Goal: Task Accomplishment & Management: Use online tool/utility

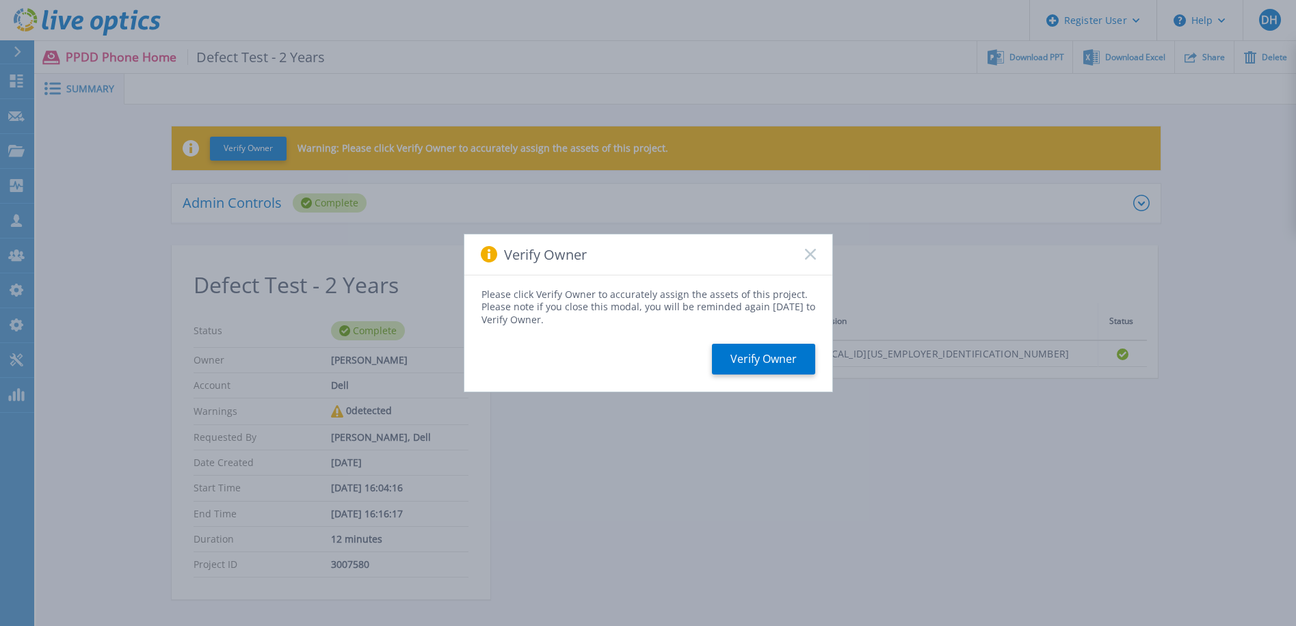
click at [811, 254] on rect at bounding box center [810, 255] width 12 height 12
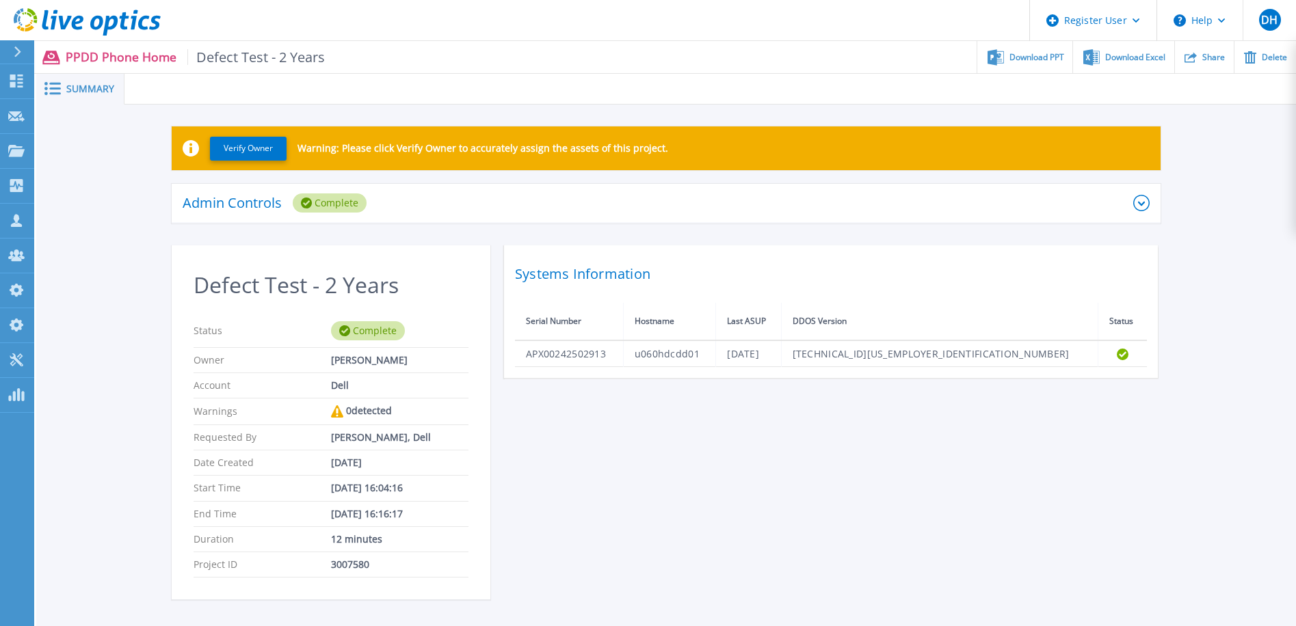
click at [285, 54] on span "Defect Test - 2 Years" at bounding box center [256, 57] width 138 height 16
drag, startPoint x: 328, startPoint y: 61, endPoint x: 209, endPoint y: 51, distance: 119.4
click at [209, 51] on div "PPDD Phone Home Defect Test - 2 Years Download PPT Download Excel Share Delete" at bounding box center [665, 57] width 1262 height 32
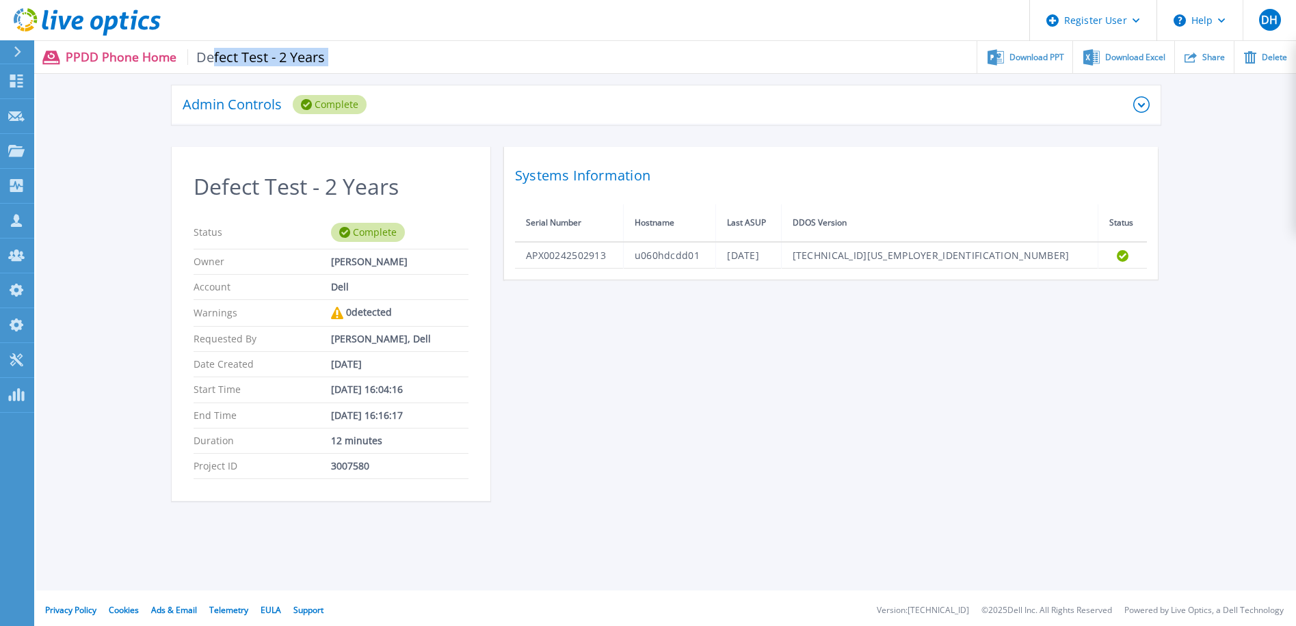
scroll to position [104, 0]
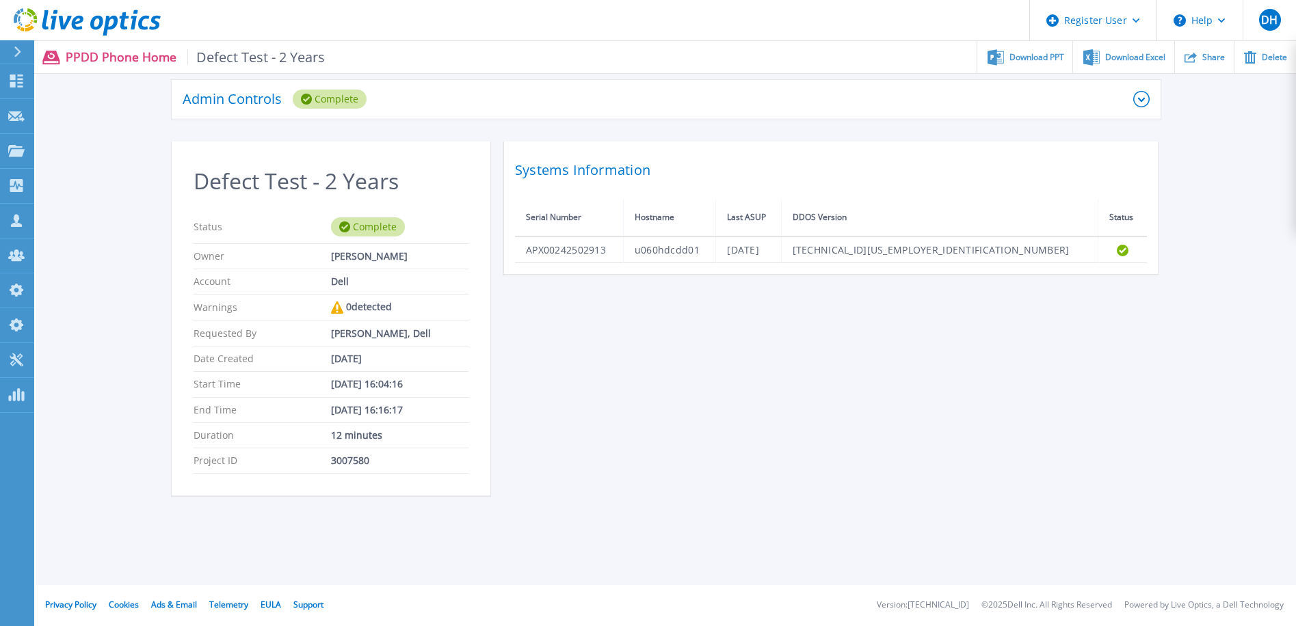
click at [743, 473] on div "Defect Test - 2 Years Status Complete Owner Sachin Koshti Account Dell Warnings…" at bounding box center [666, 327] width 989 height 371
click at [1108, 375] on div "Defect Test - 2 Years Status Complete Owner Sachin Koshti Account Dell Warnings…" at bounding box center [666, 327] width 989 height 371
click at [1212, 61] on span "Share" at bounding box center [1213, 57] width 23 height 8
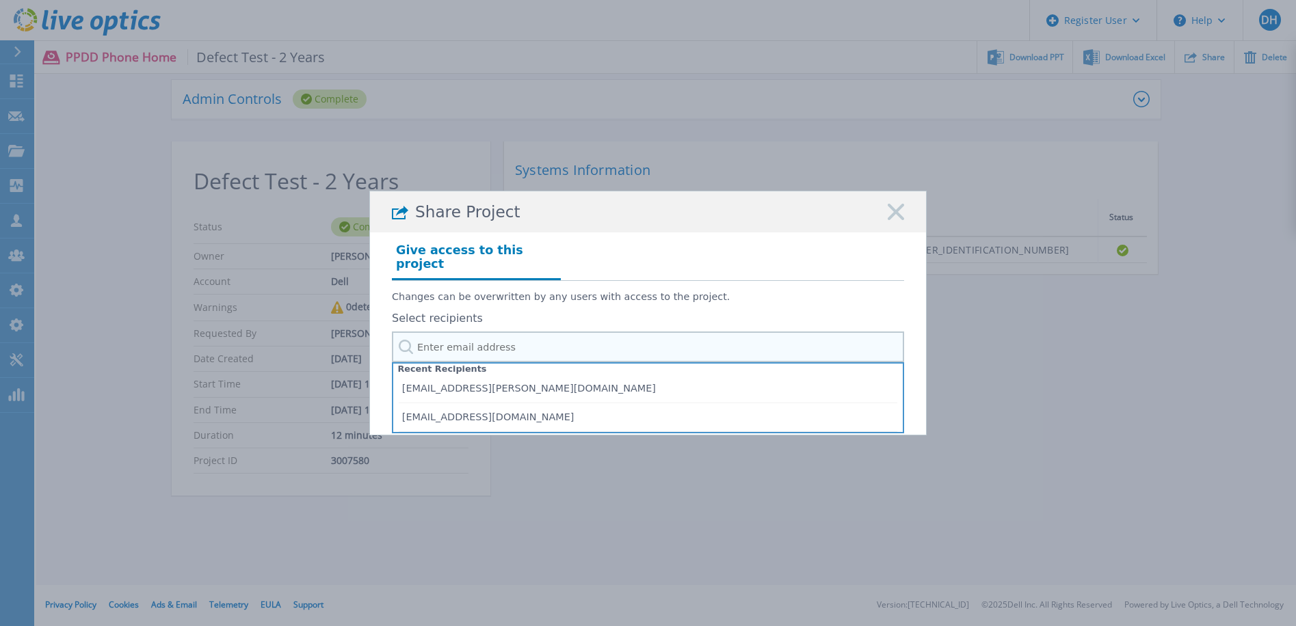
drag, startPoint x: 470, startPoint y: 335, endPoint x: 488, endPoint y: 347, distance: 21.6
click at [471, 335] on input "text" at bounding box center [648, 347] width 512 height 31
paste input "timothy.banishjr@dell.com"
type input "timothy.banishjr@dell.com"
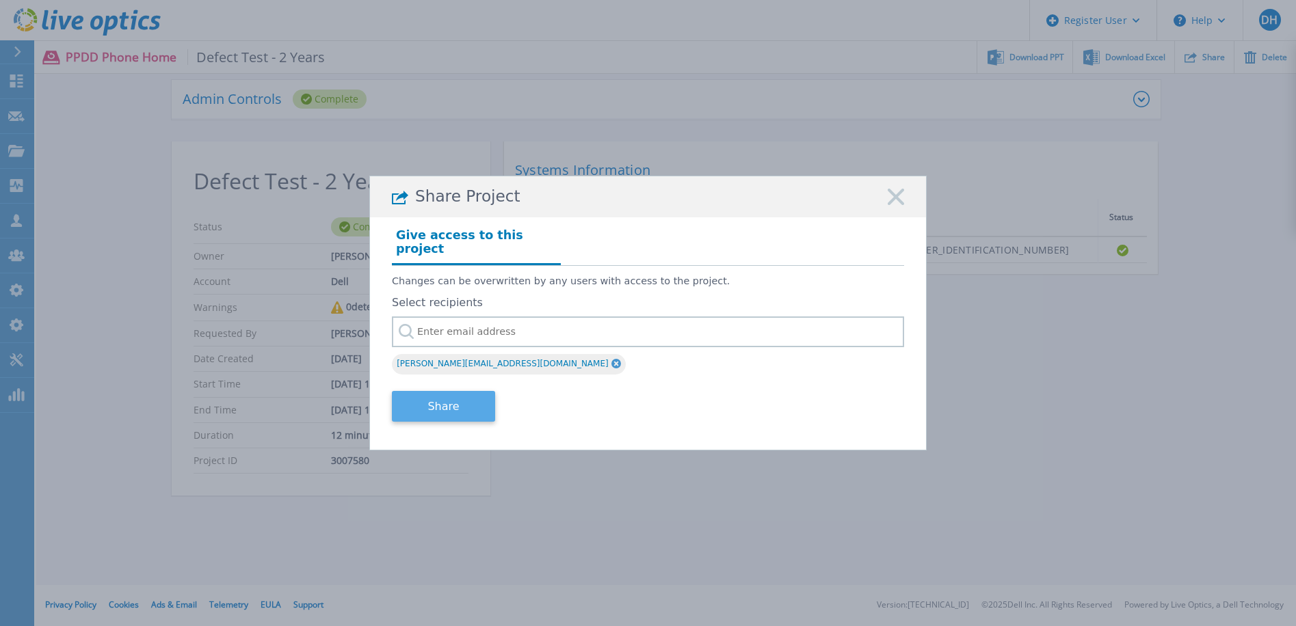
click at [453, 402] on button "Share" at bounding box center [443, 406] width 103 height 31
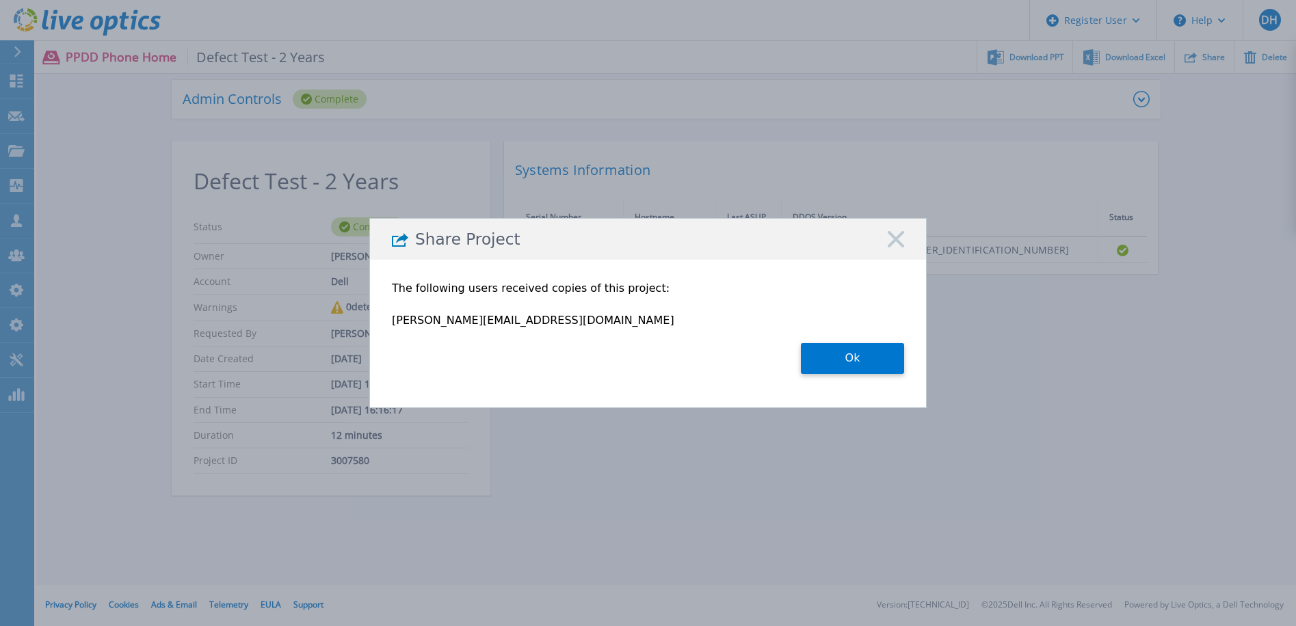
drag, startPoint x: 850, startPoint y: 356, endPoint x: 810, endPoint y: 322, distance: 52.9
click at [851, 358] on button "Ok" at bounding box center [852, 358] width 103 height 31
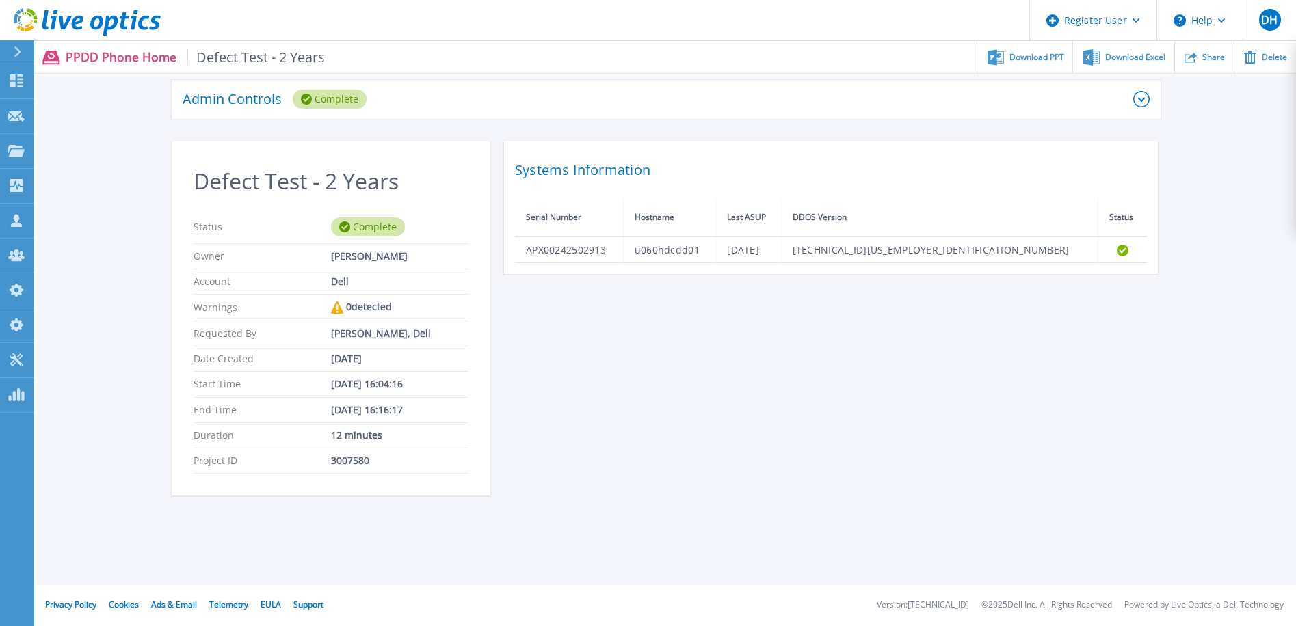
scroll to position [103, 0]
click at [17, 186] on icon at bounding box center [16, 185] width 13 height 13
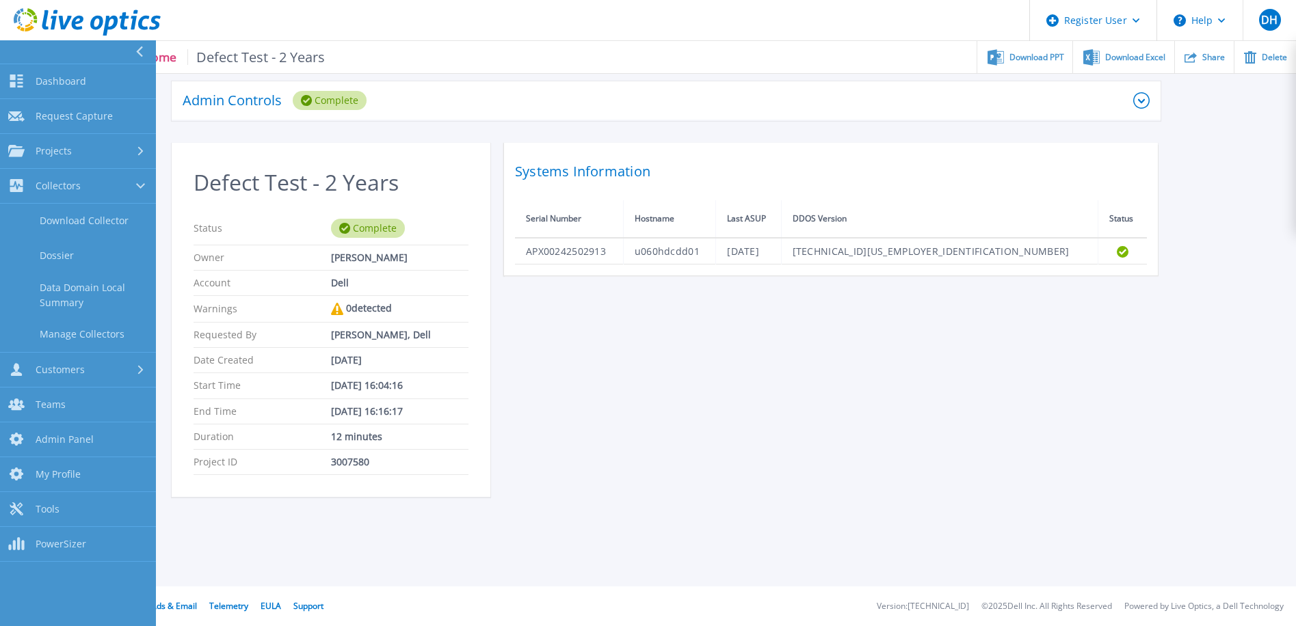
drag, startPoint x: 868, startPoint y: 494, endPoint x: 852, endPoint y: 475, distance: 24.3
click at [868, 492] on div "Defect Test - 2 Years Status Complete Owner Sachin Koshti Account Dell Warnings…" at bounding box center [666, 328] width 989 height 371
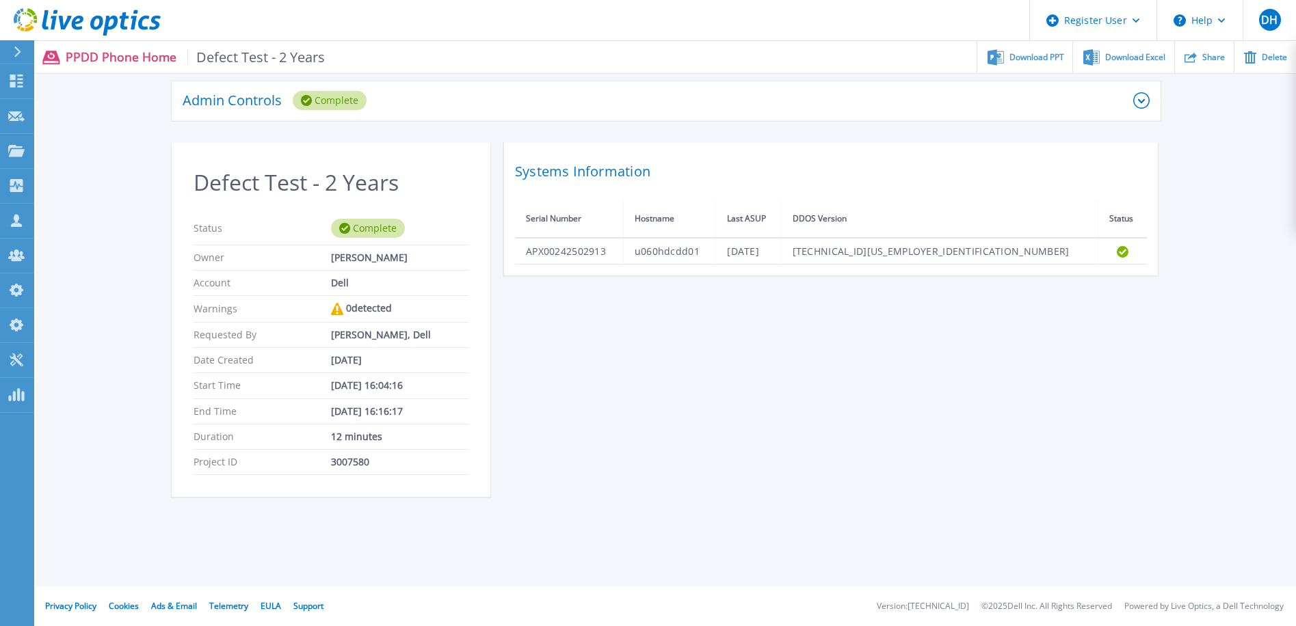
drag, startPoint x: 49, startPoint y: 20, endPoint x: 57, endPoint y: 27, distance: 11.1
click at [49, 20] on icon at bounding box center [87, 22] width 147 height 28
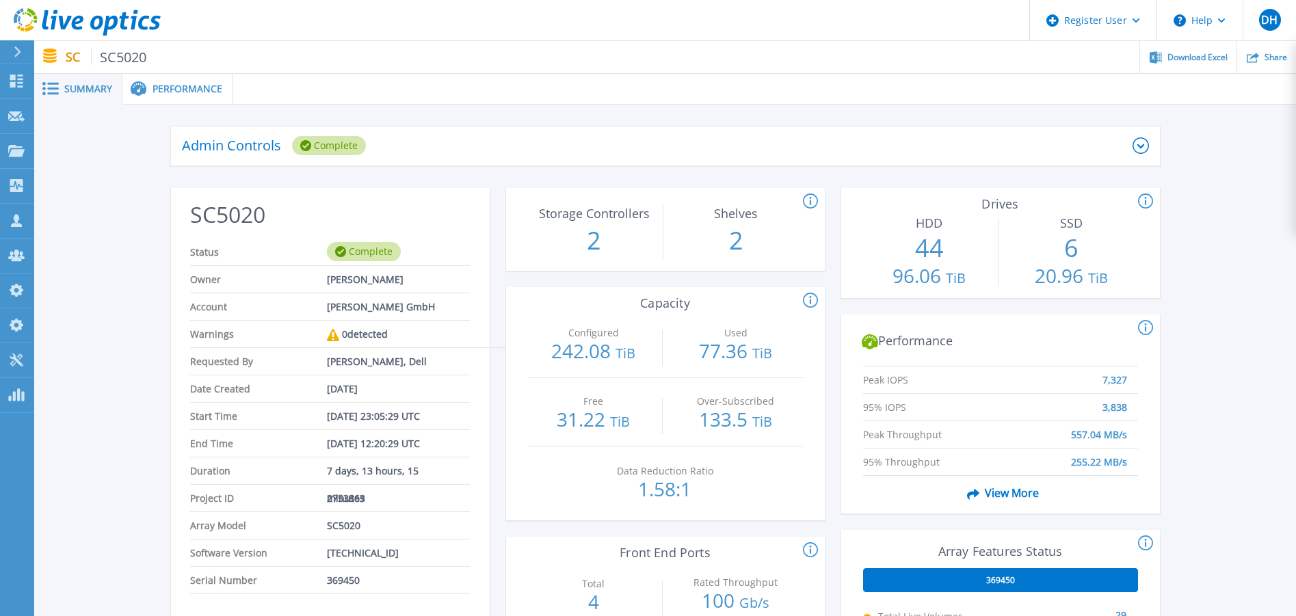
click at [181, 87] on span "Performance" at bounding box center [187, 89] width 70 height 10
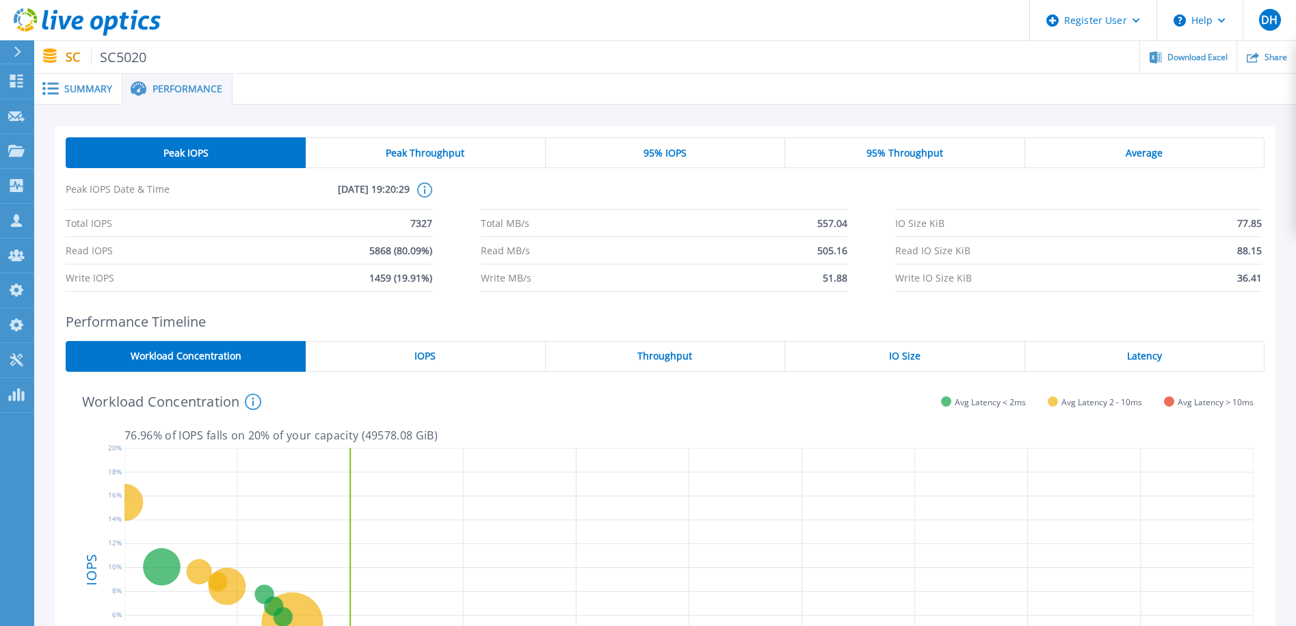
click at [83, 78] on div "Summary" at bounding box center [78, 89] width 88 height 31
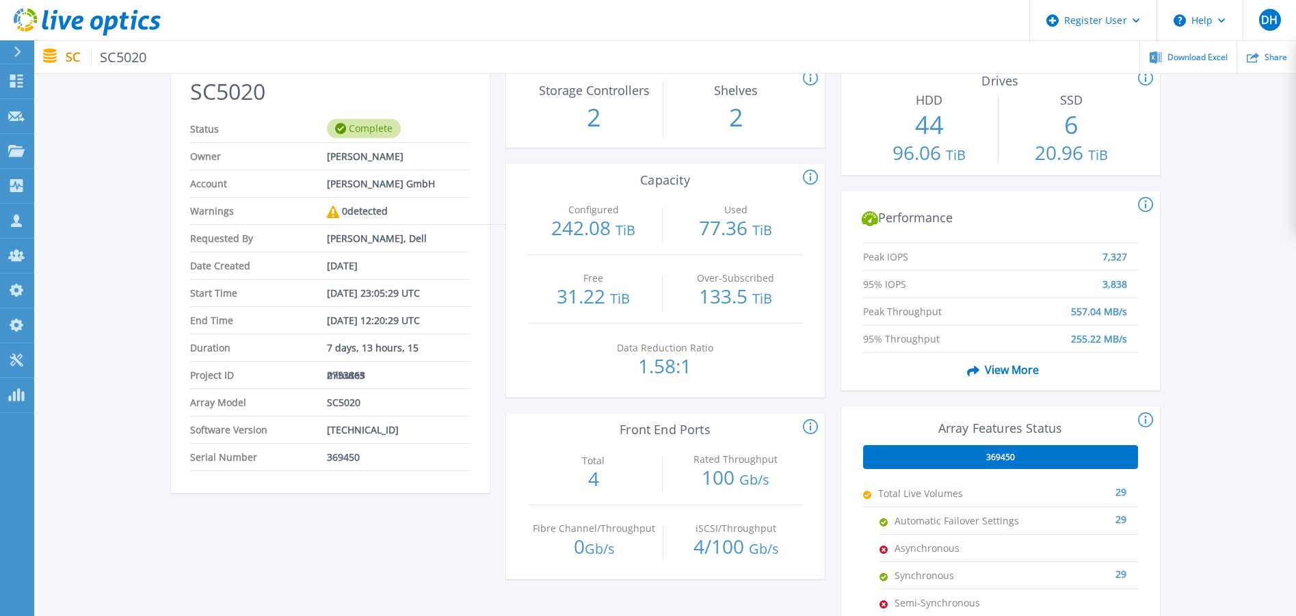
scroll to position [137, 0]
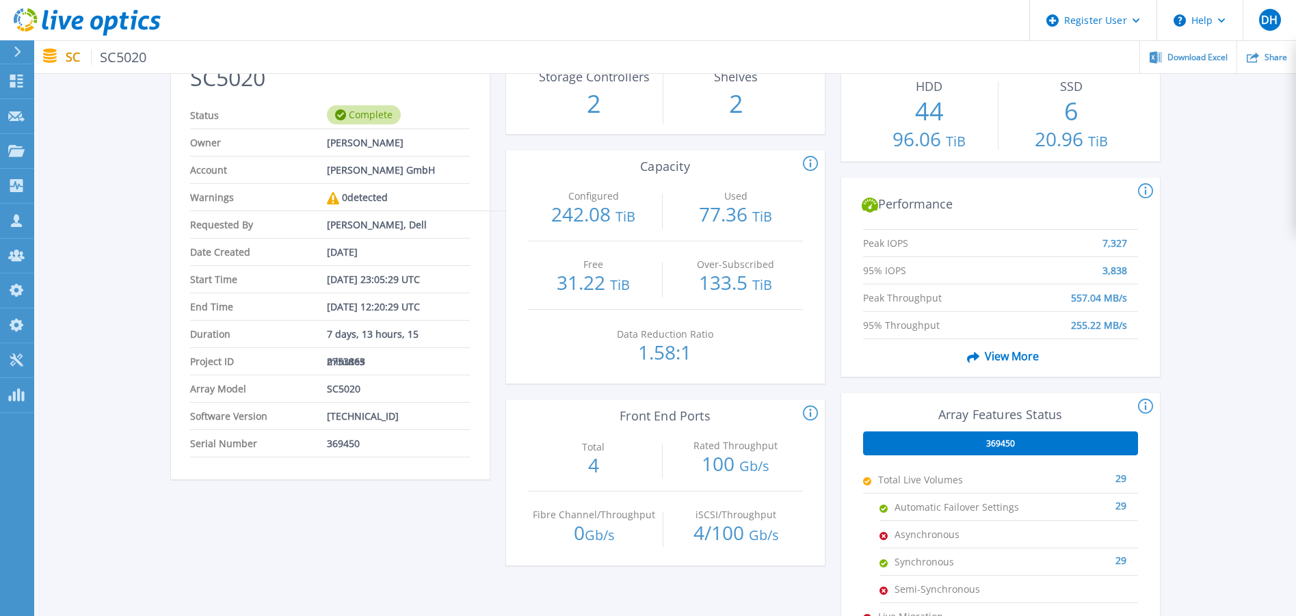
click at [347, 443] on span "369450" at bounding box center [343, 443] width 33 height 27
copy span "369450"
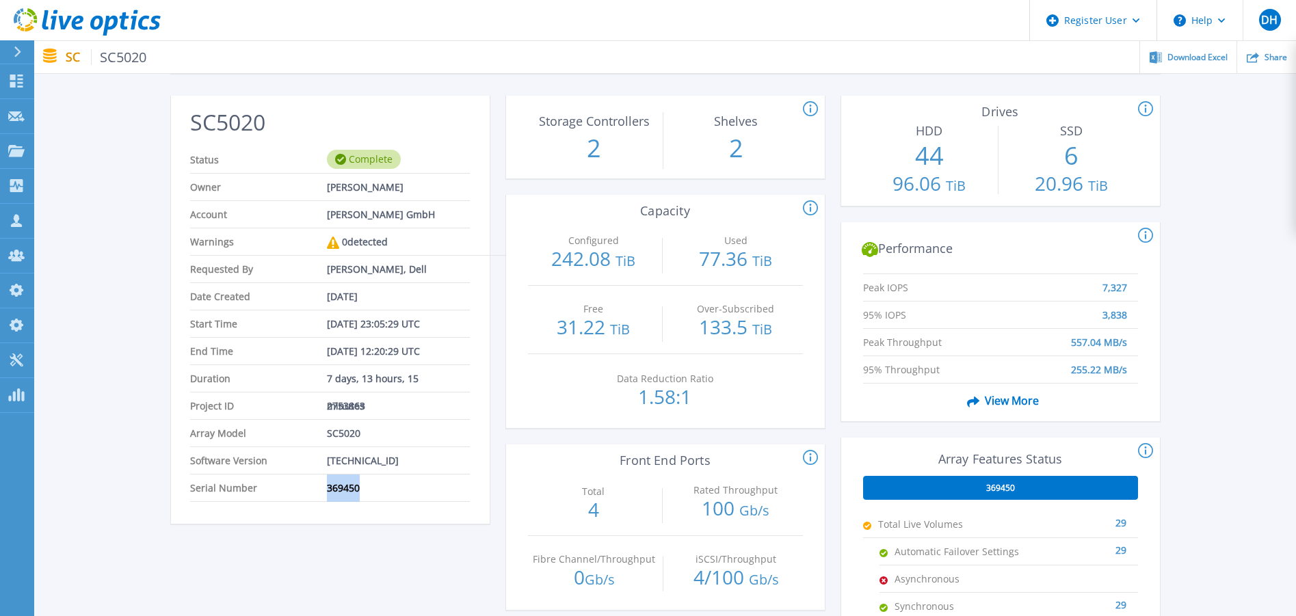
scroll to position [0, 0]
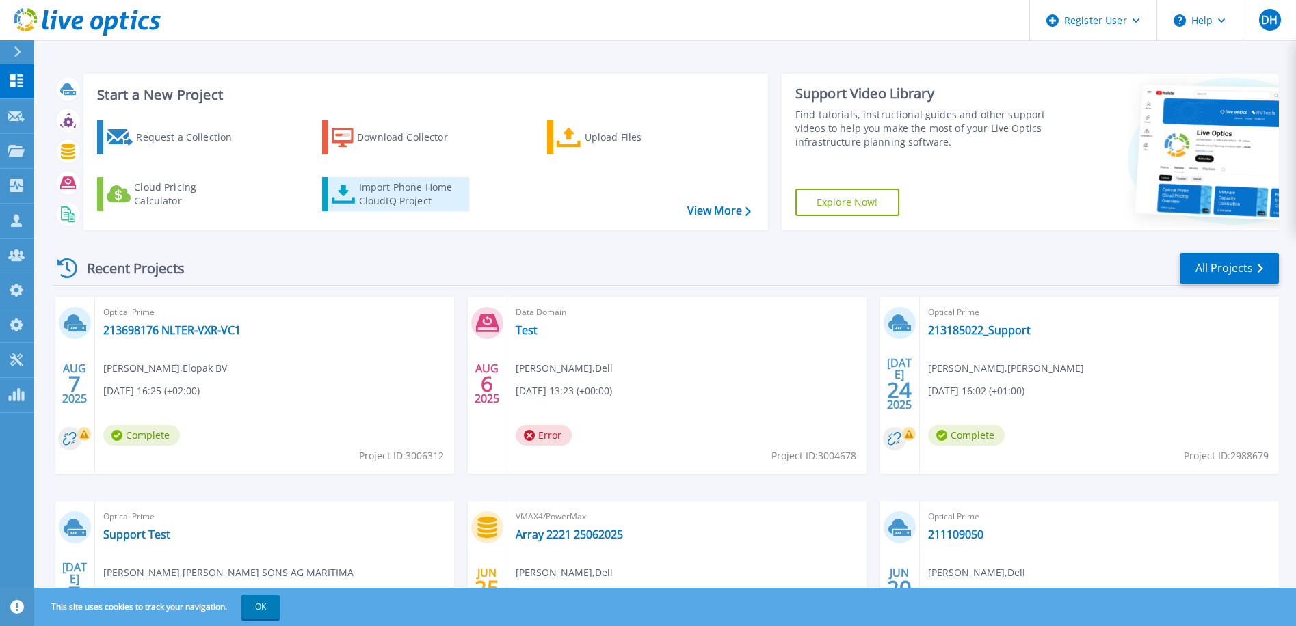
click at [392, 198] on div "Import Phone Home CloudIQ Project" at bounding box center [412, 194] width 107 height 27
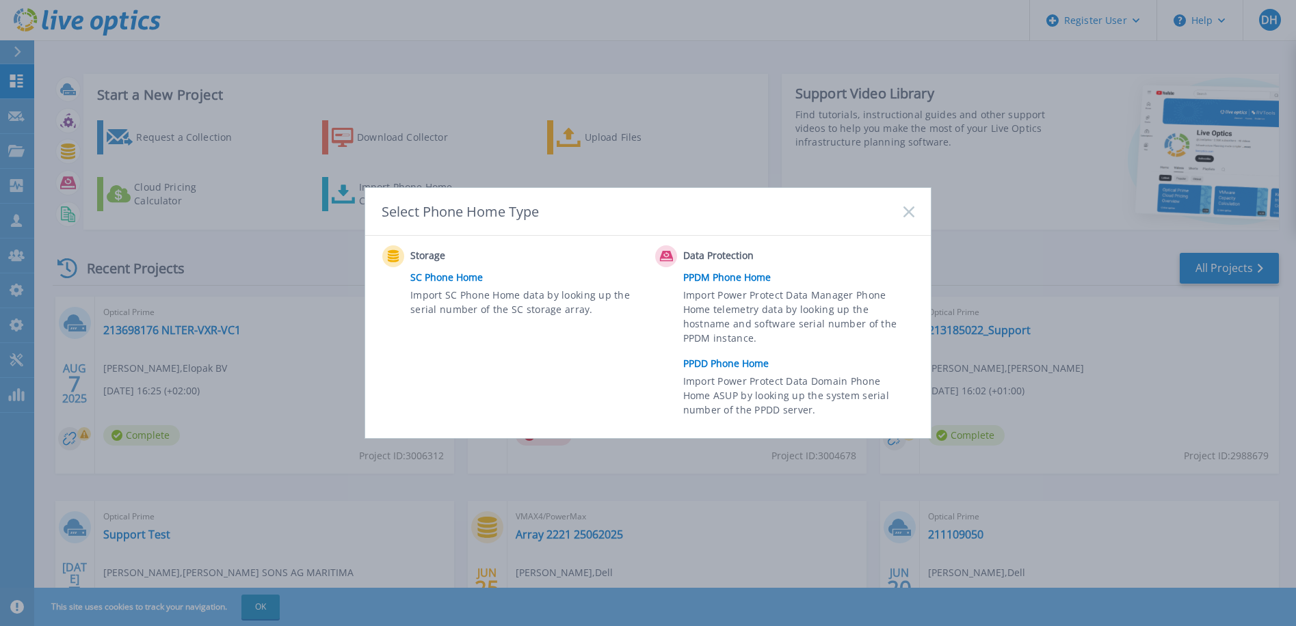
click at [434, 274] on link "SC Phone Home" at bounding box center [529, 277] width 238 height 21
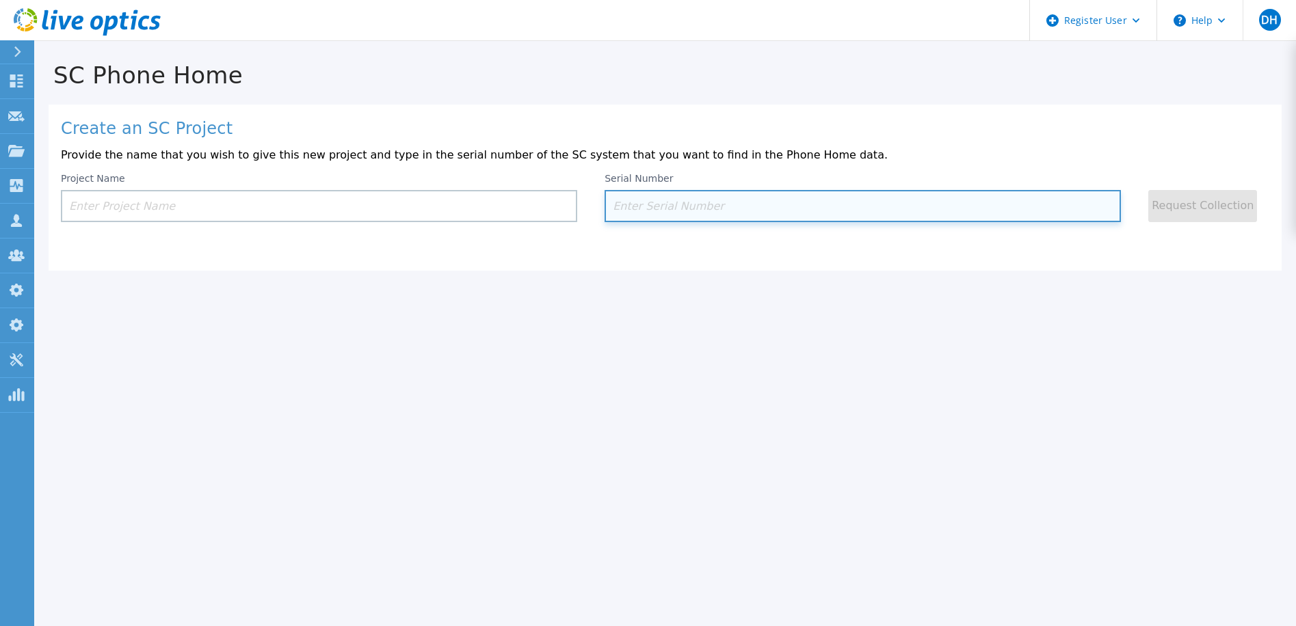
click at [715, 204] on input at bounding box center [863, 206] width 516 height 32
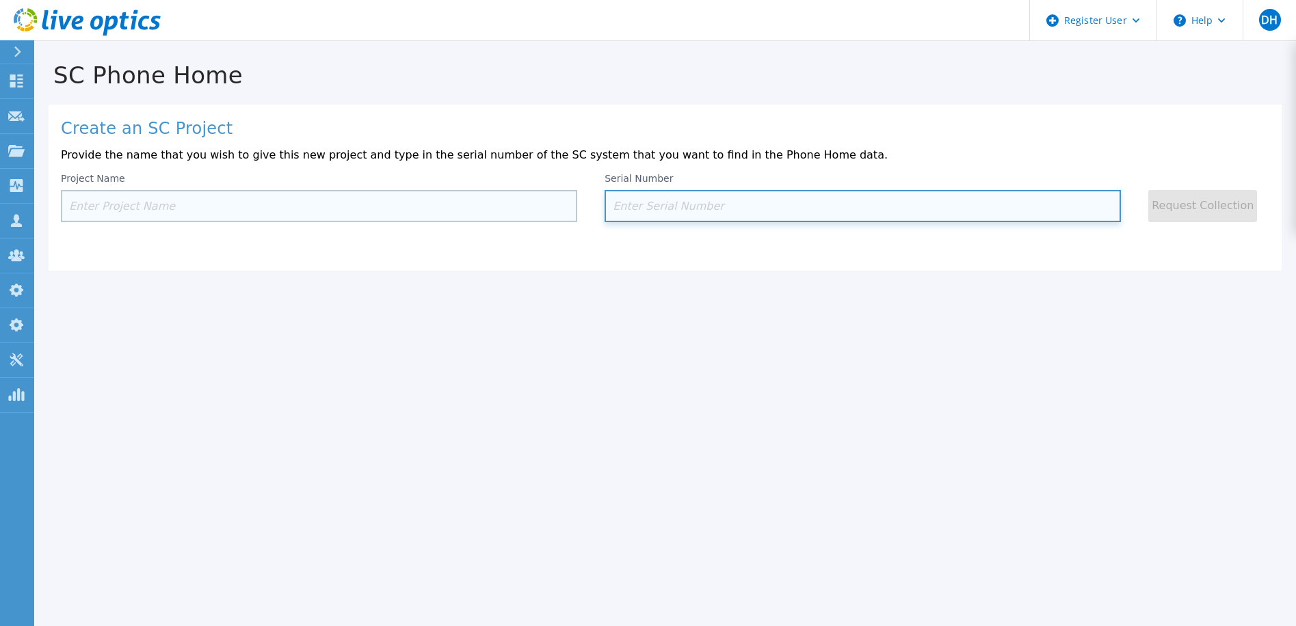
paste input "369450"
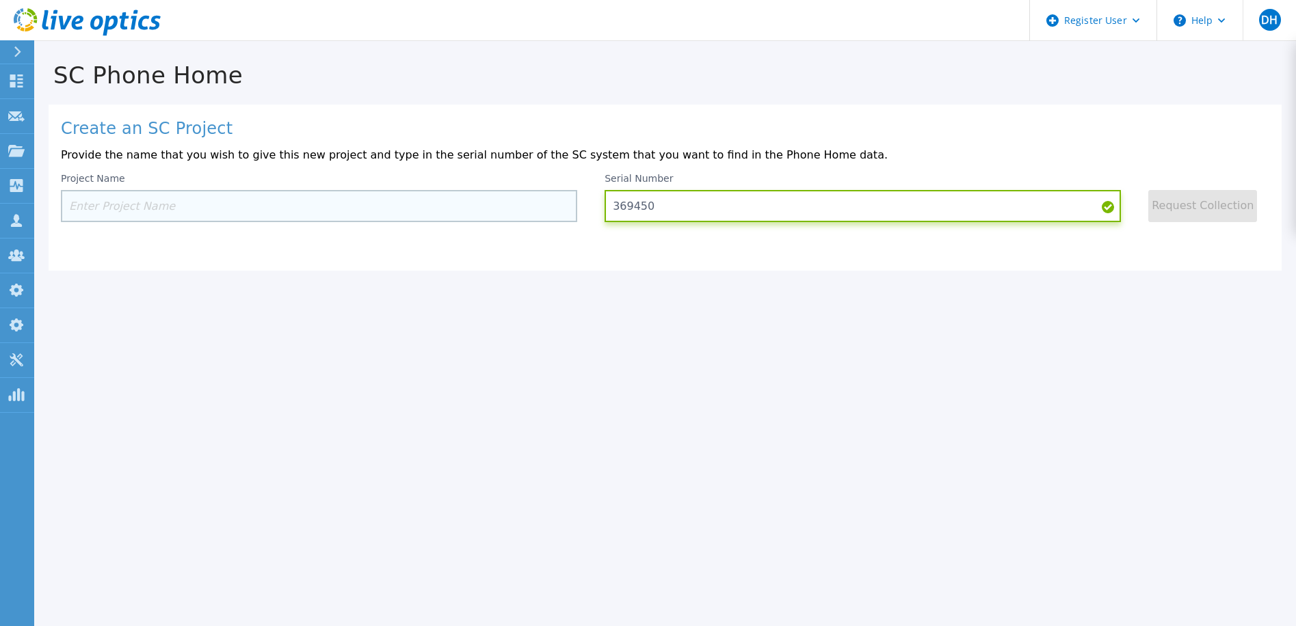
type input "369450"
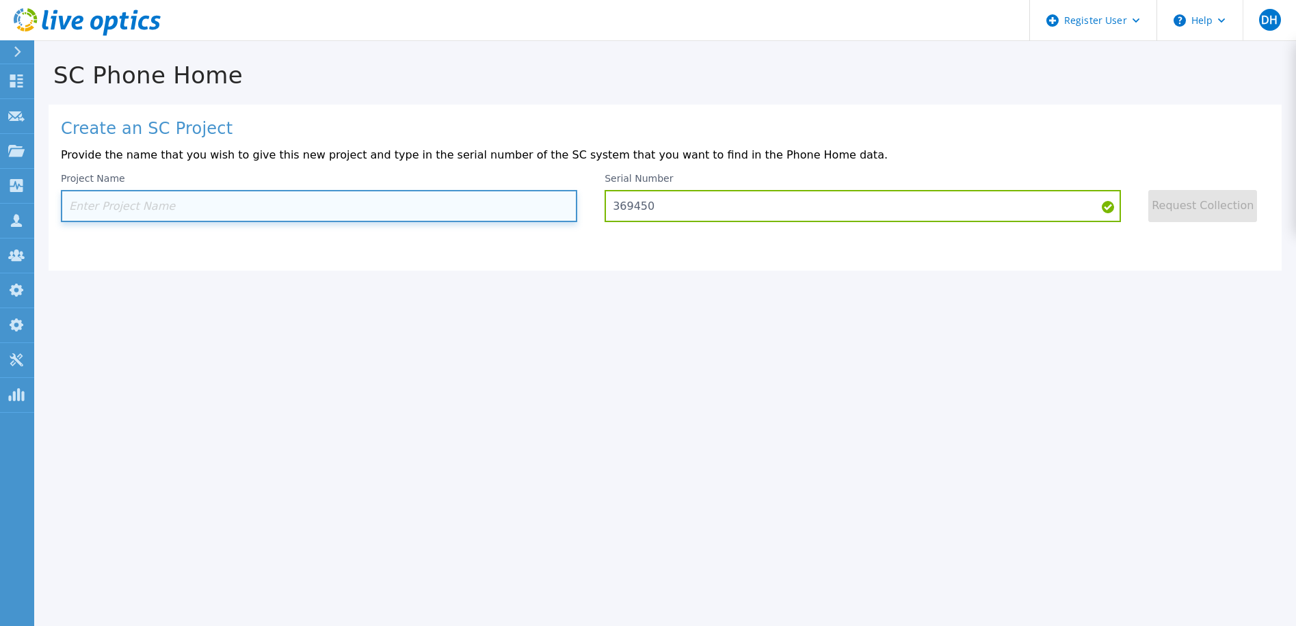
click at [302, 216] on input at bounding box center [319, 206] width 516 height 32
paste input "213797955"
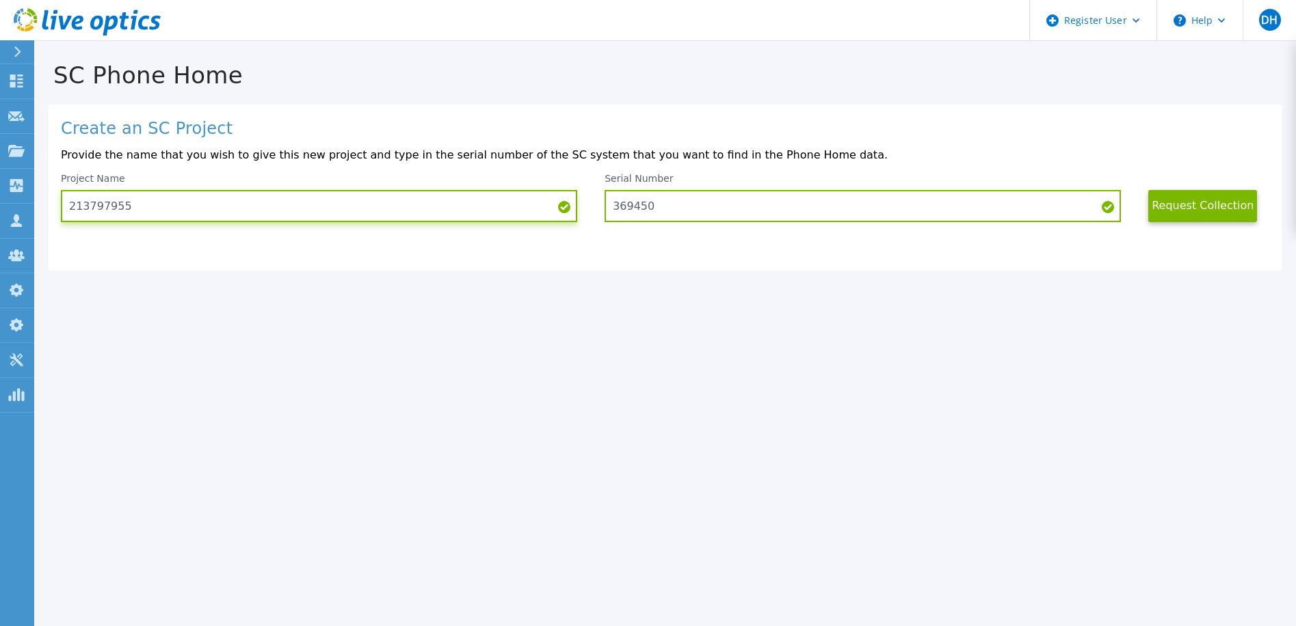
type input "213797955"
click at [1223, 211] on button "Request Collection" at bounding box center [1202, 206] width 109 height 32
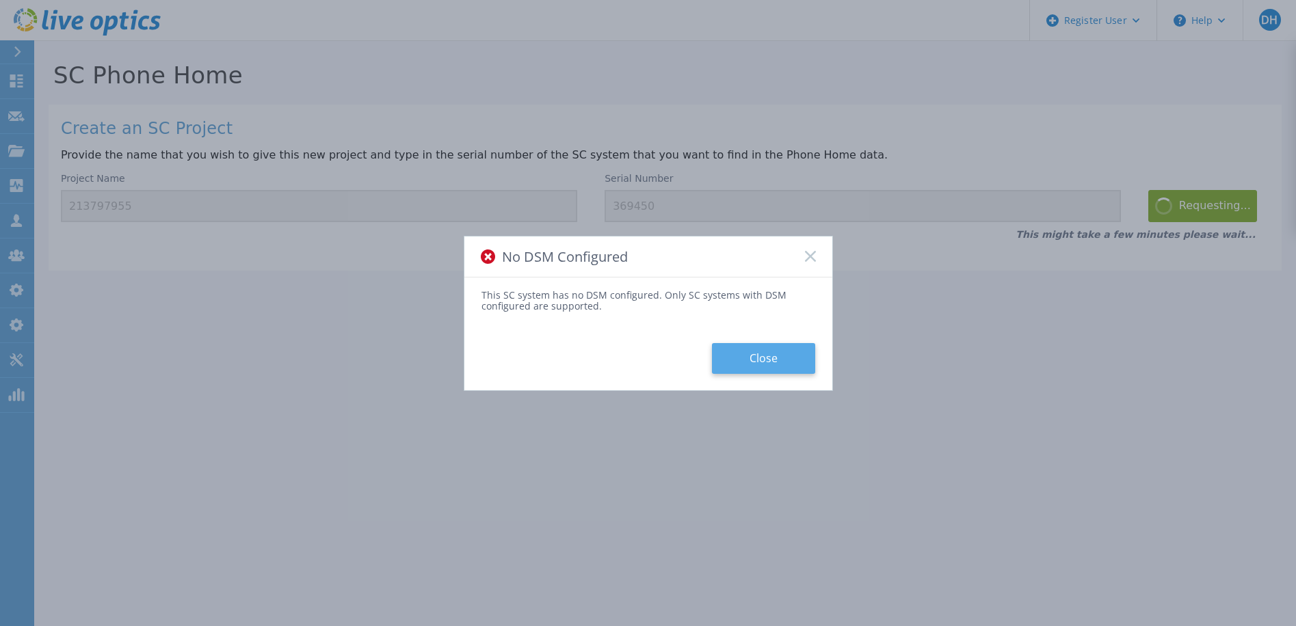
click at [792, 352] on button "Close" at bounding box center [763, 358] width 103 height 31
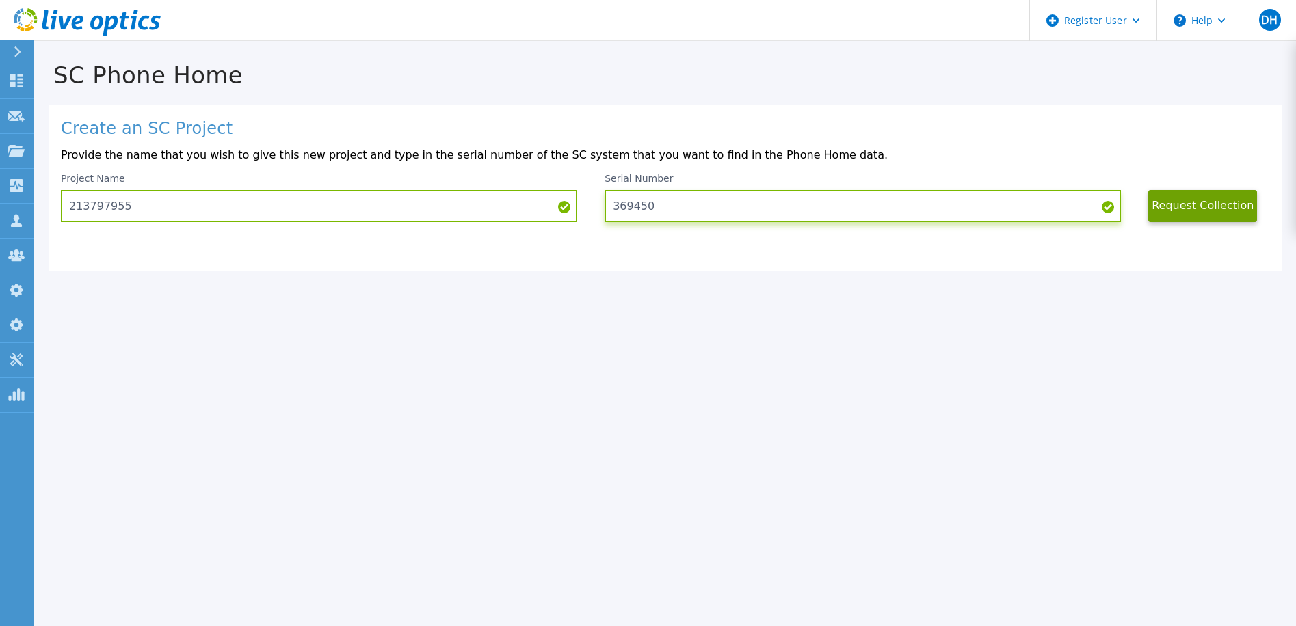
click at [638, 209] on input "369450" at bounding box center [863, 206] width 516 height 32
drag, startPoint x: 670, startPoint y: 205, endPoint x: 599, endPoint y: 207, distance: 71.1
click at [599, 207] on div "Project Name 213797955 Serial Number 369450 Request Collection" at bounding box center [665, 197] width 1208 height 49
